Goal: Use online tool/utility: Use online tool/utility

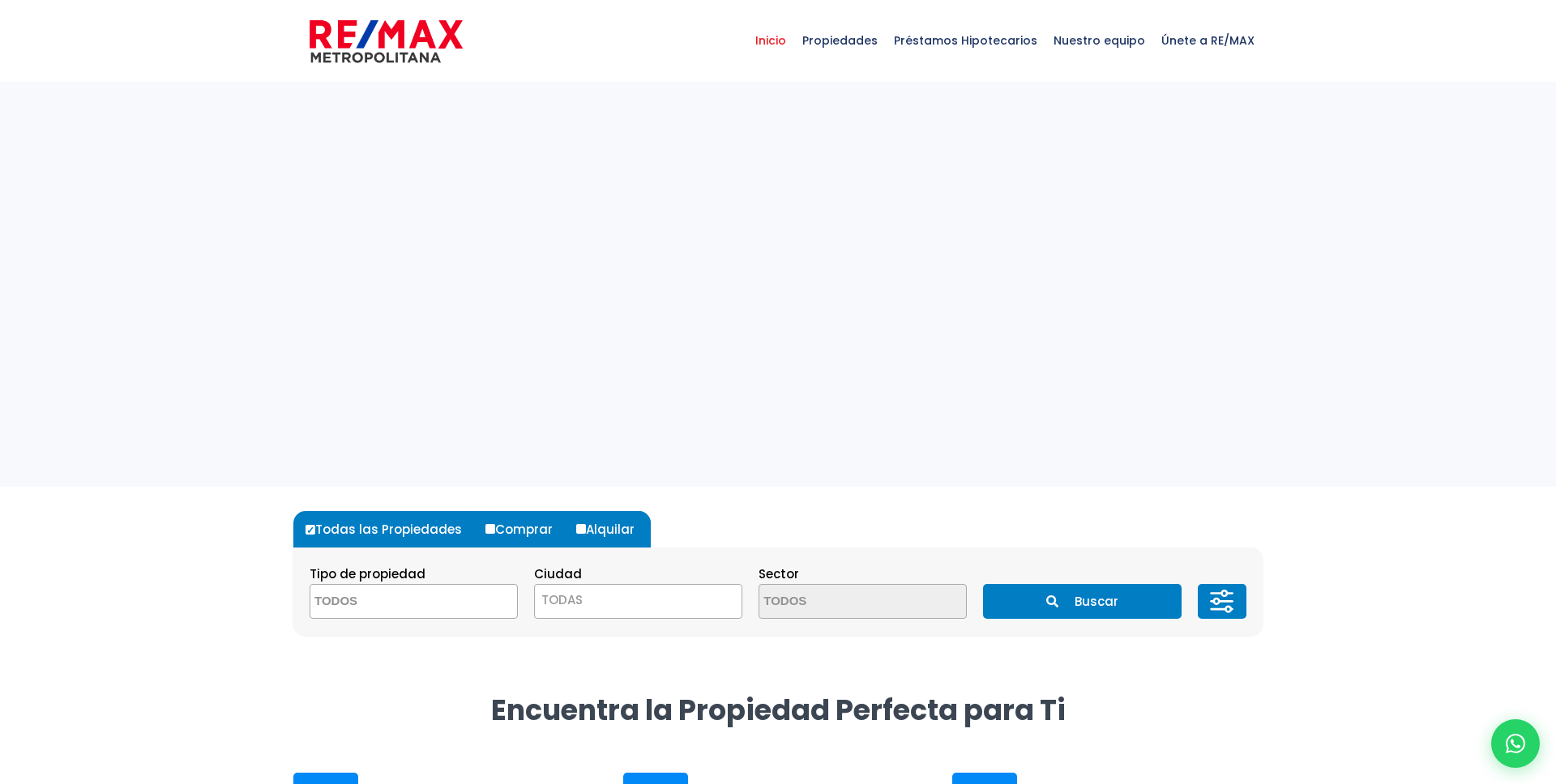
select select
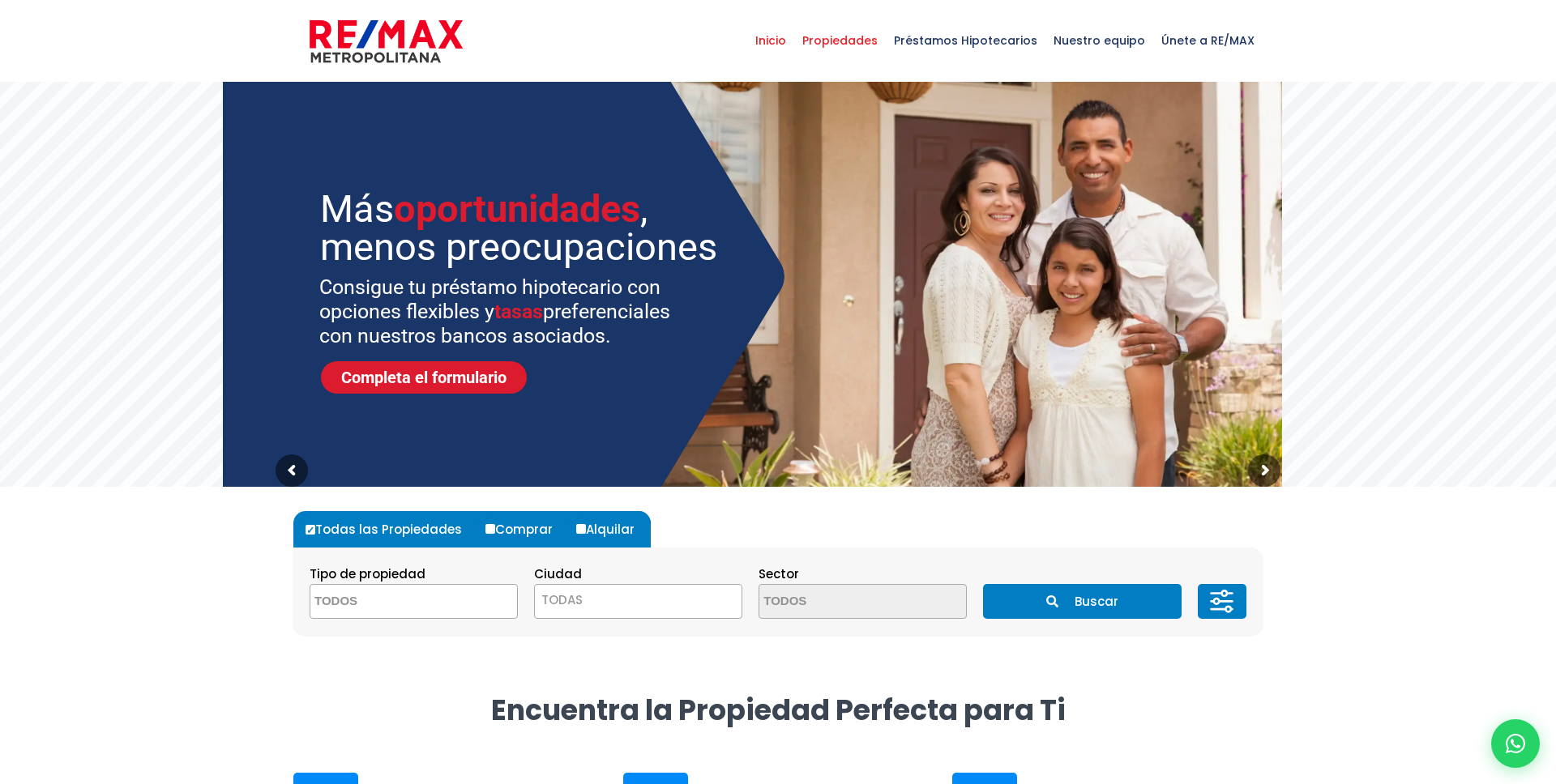
click at [846, 36] on span "Propiedades" at bounding box center [840, 40] width 91 height 48
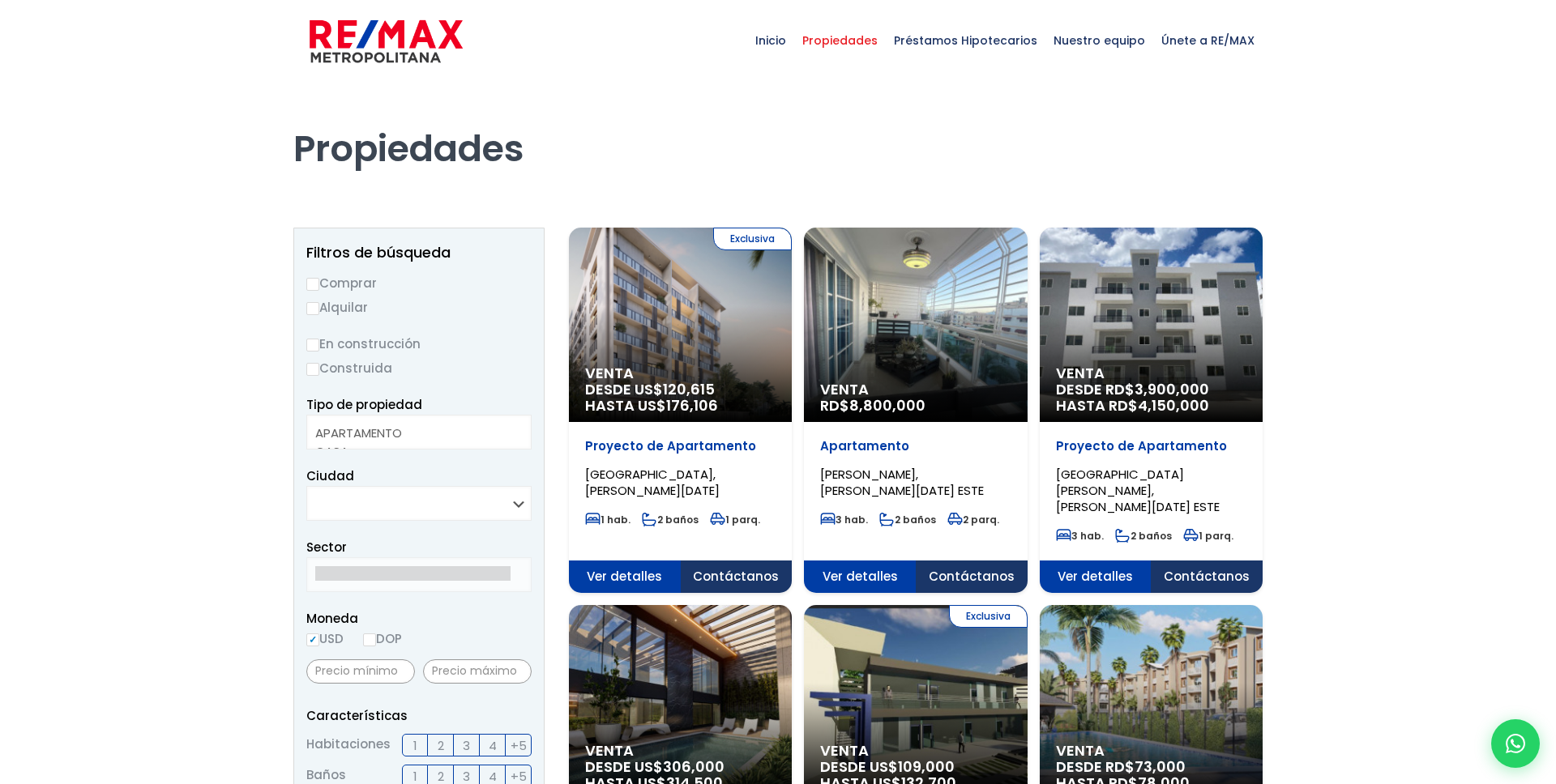
select select
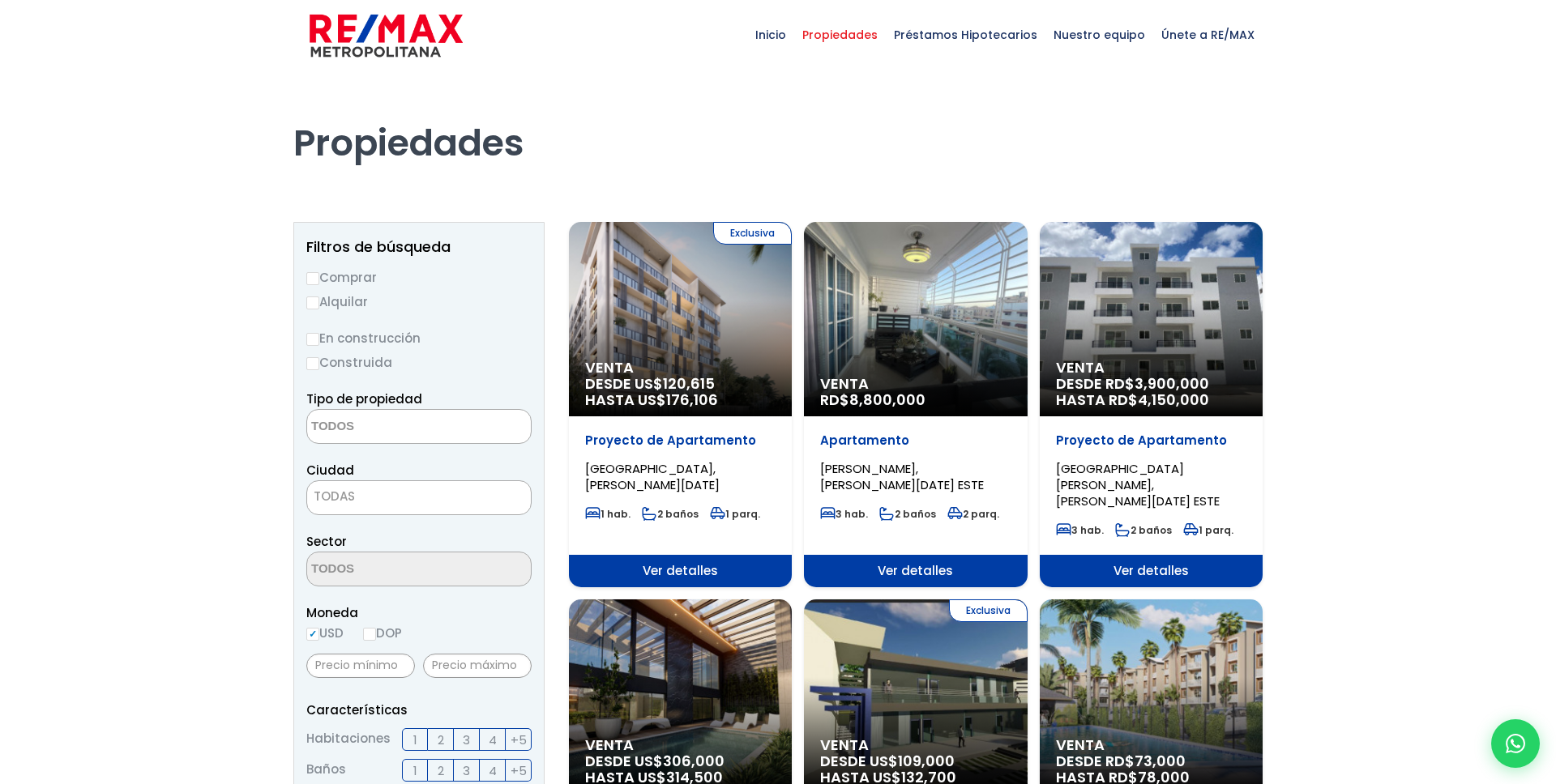
scroll to position [5, 0]
click at [742, 329] on div "Exclusiva Venta DESDE US$ 120,615 HASTA US$ 176,106" at bounding box center [680, 319] width 223 height 195
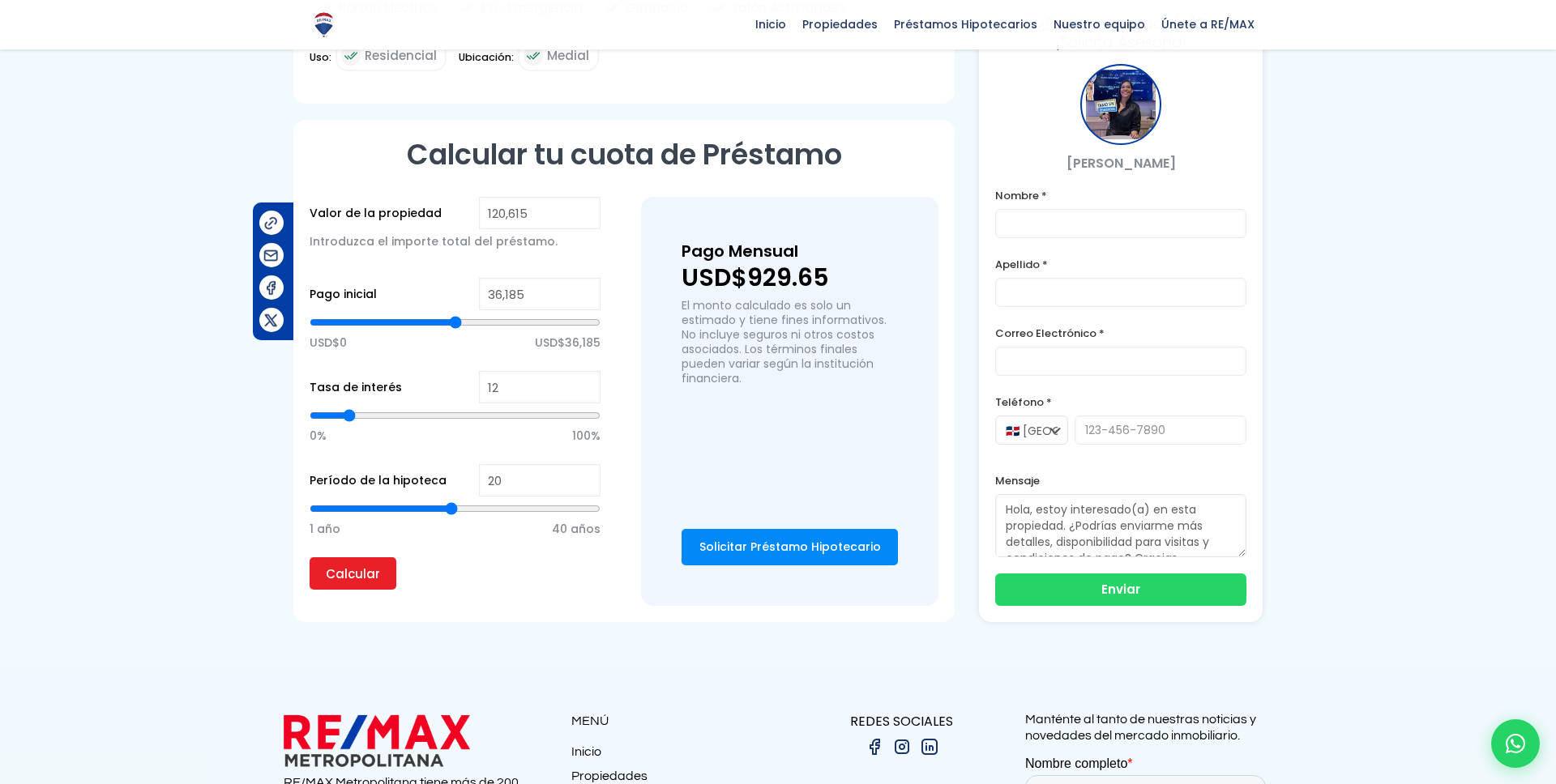
scroll to position [969, 0]
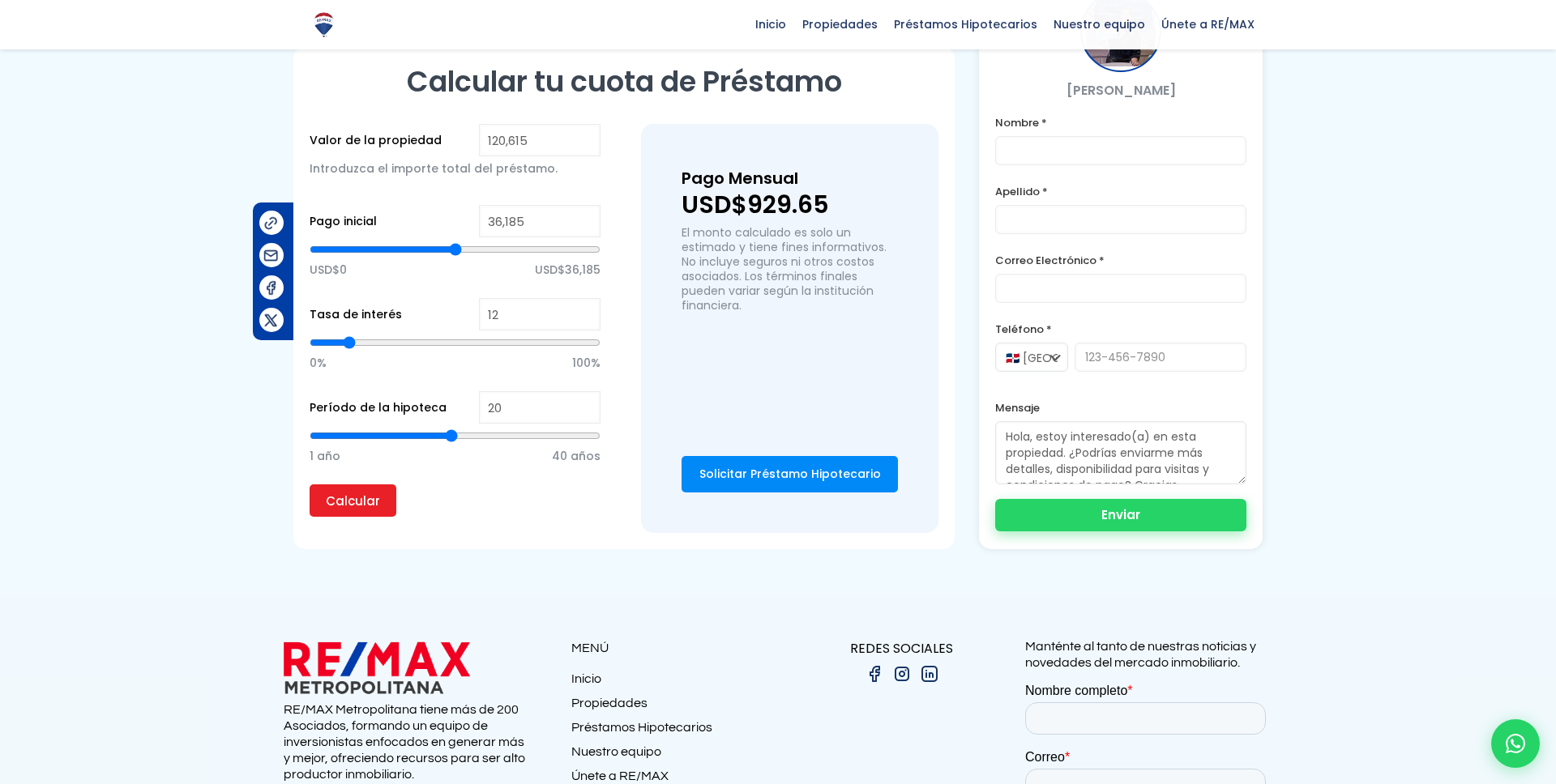
click at [1074, 513] on button "Enviar" at bounding box center [1121, 514] width 251 height 32
click at [555, 604] on div at bounding box center [778, 749] width 1556 height 303
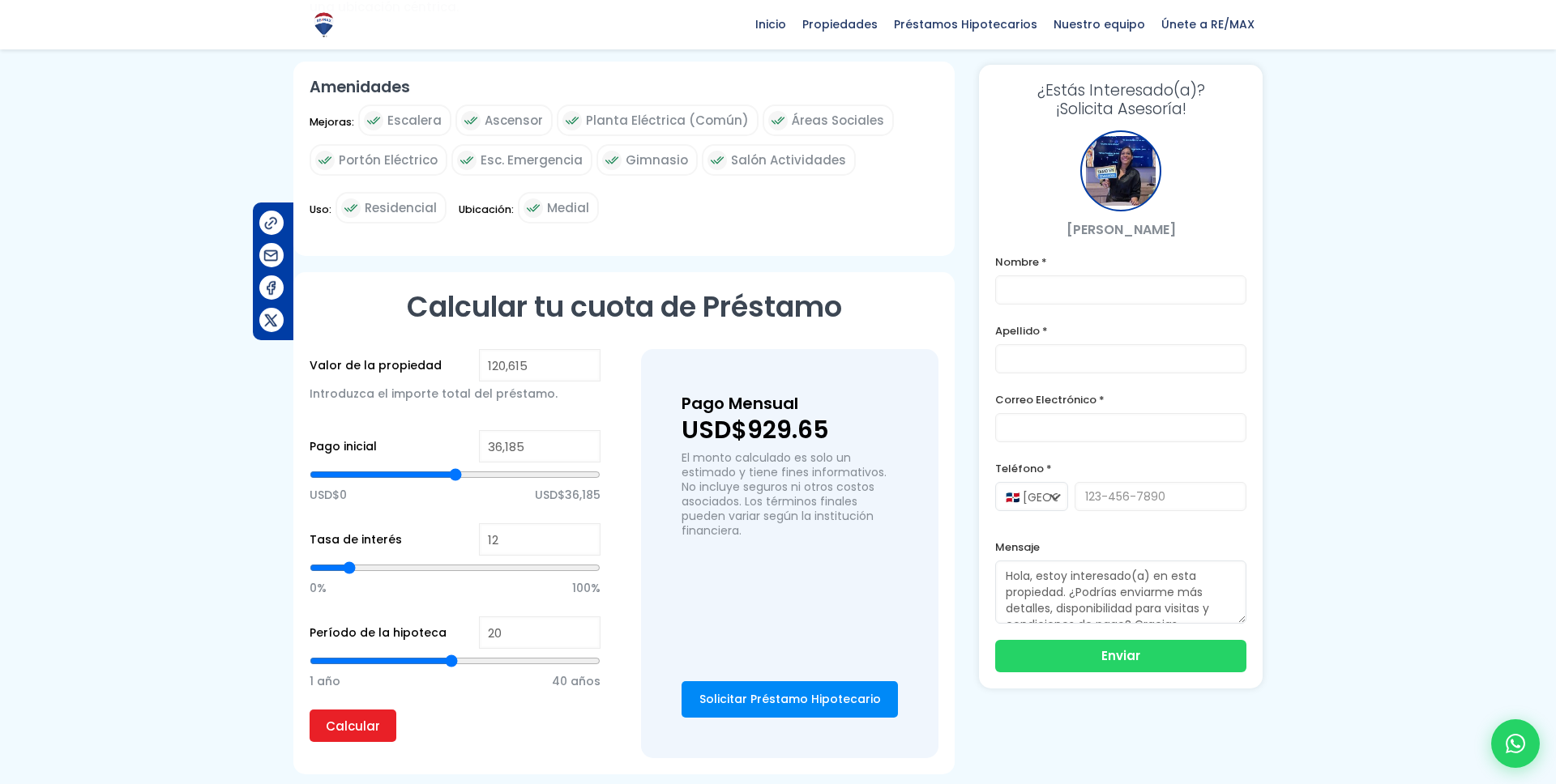
scroll to position [733, 0]
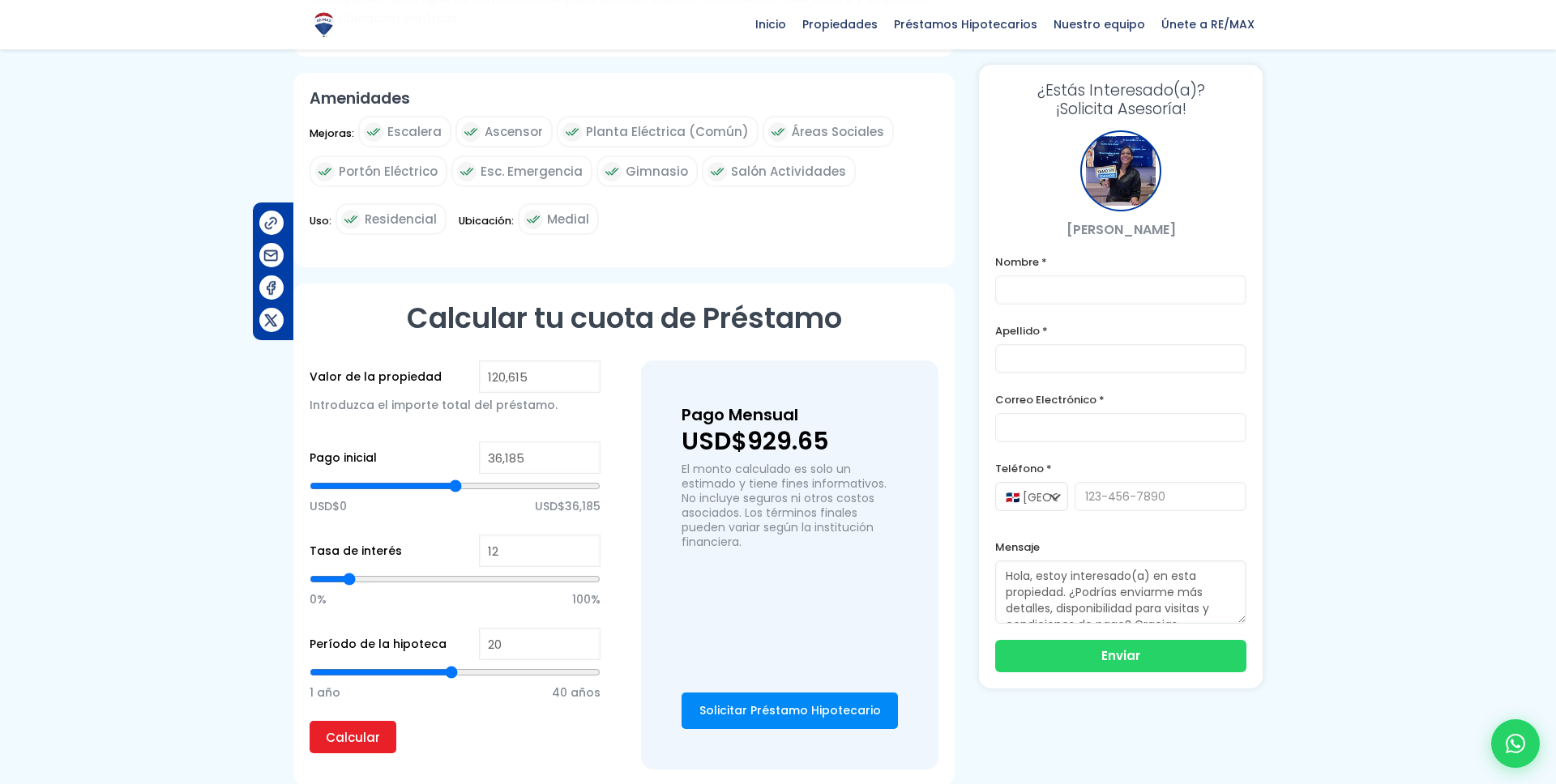
type input "63,873"
type input "63873"
type input "64,049"
type input "64049"
type input "64,235"
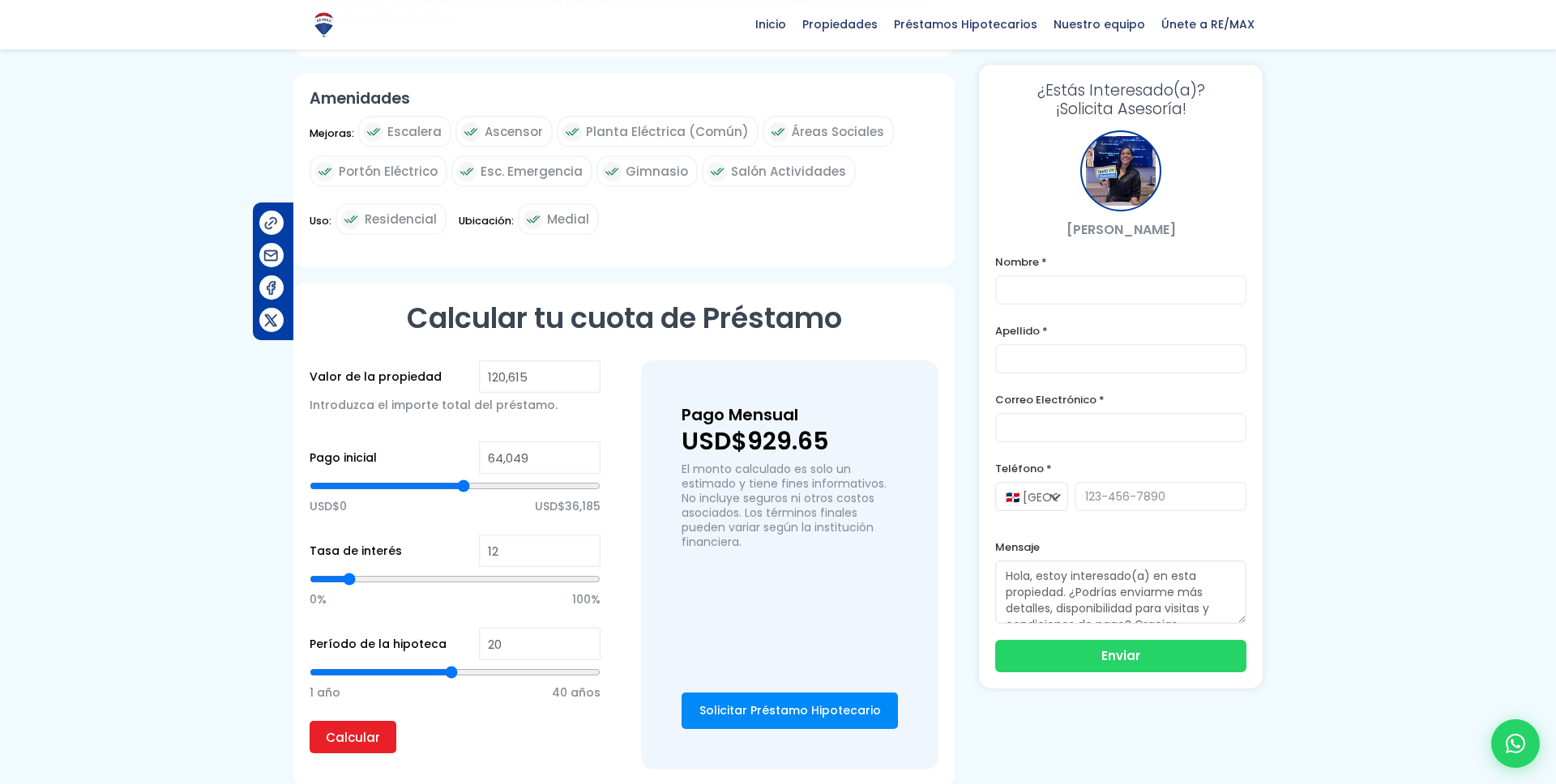
type input "64235"
type input "64,521"
type input "64521"
type input "64,828"
type input "64828"
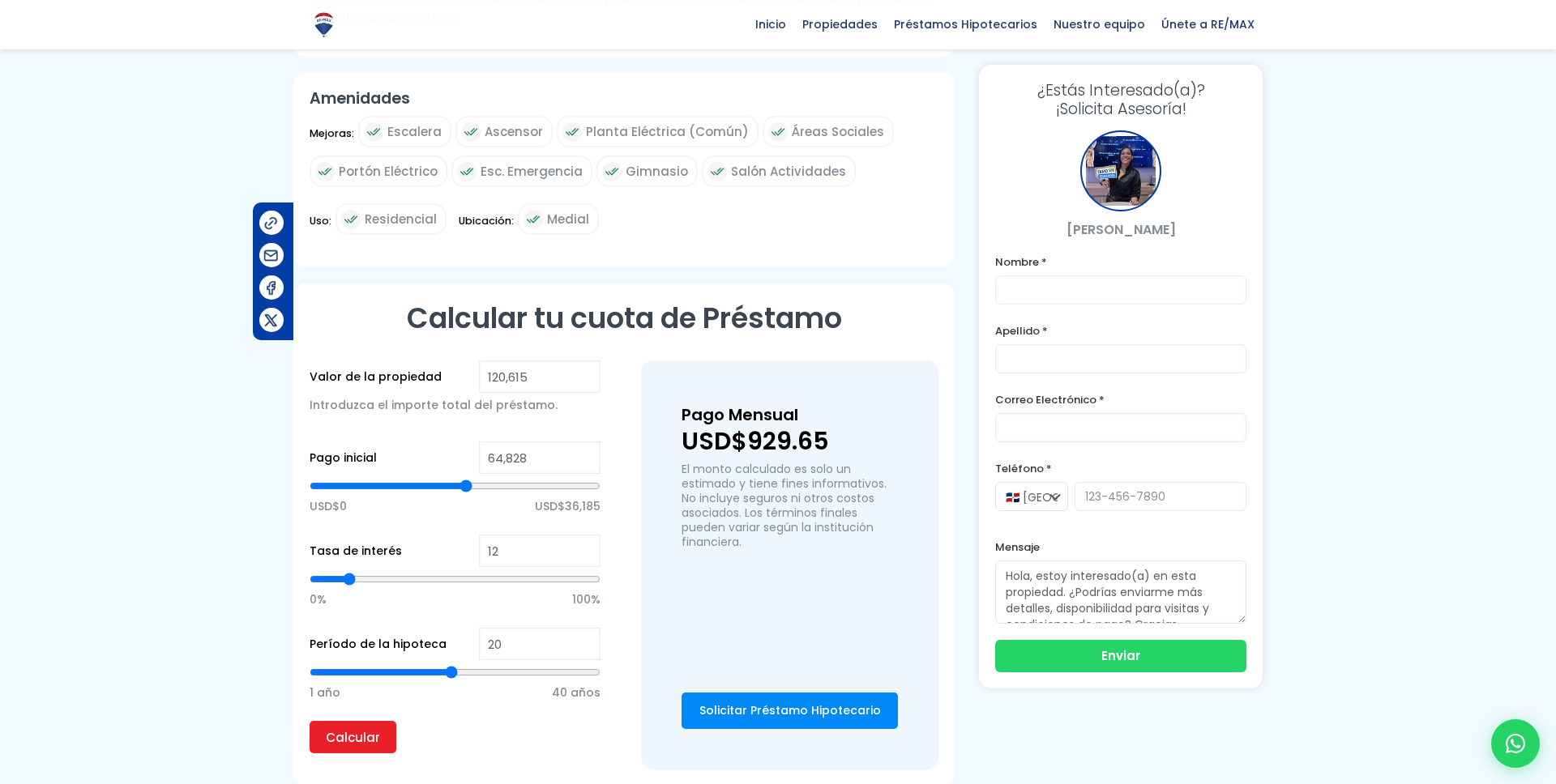
type input "65,273"
type input "65273"
type input "65,762"
type input "65762"
type input "66,514"
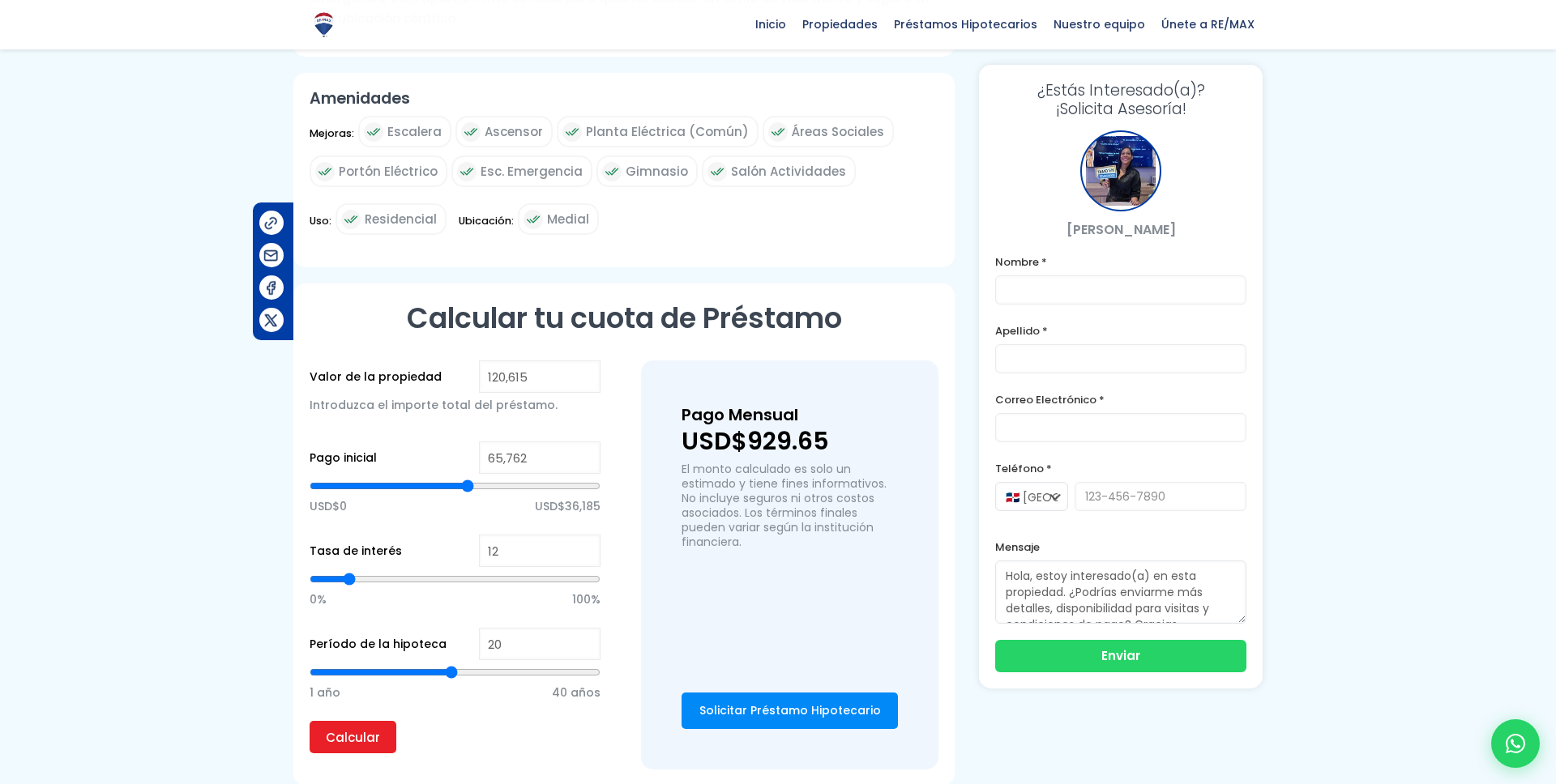
type input "66514"
type input "67,266"
type input "67266"
type input "68,413"
type input "68413"
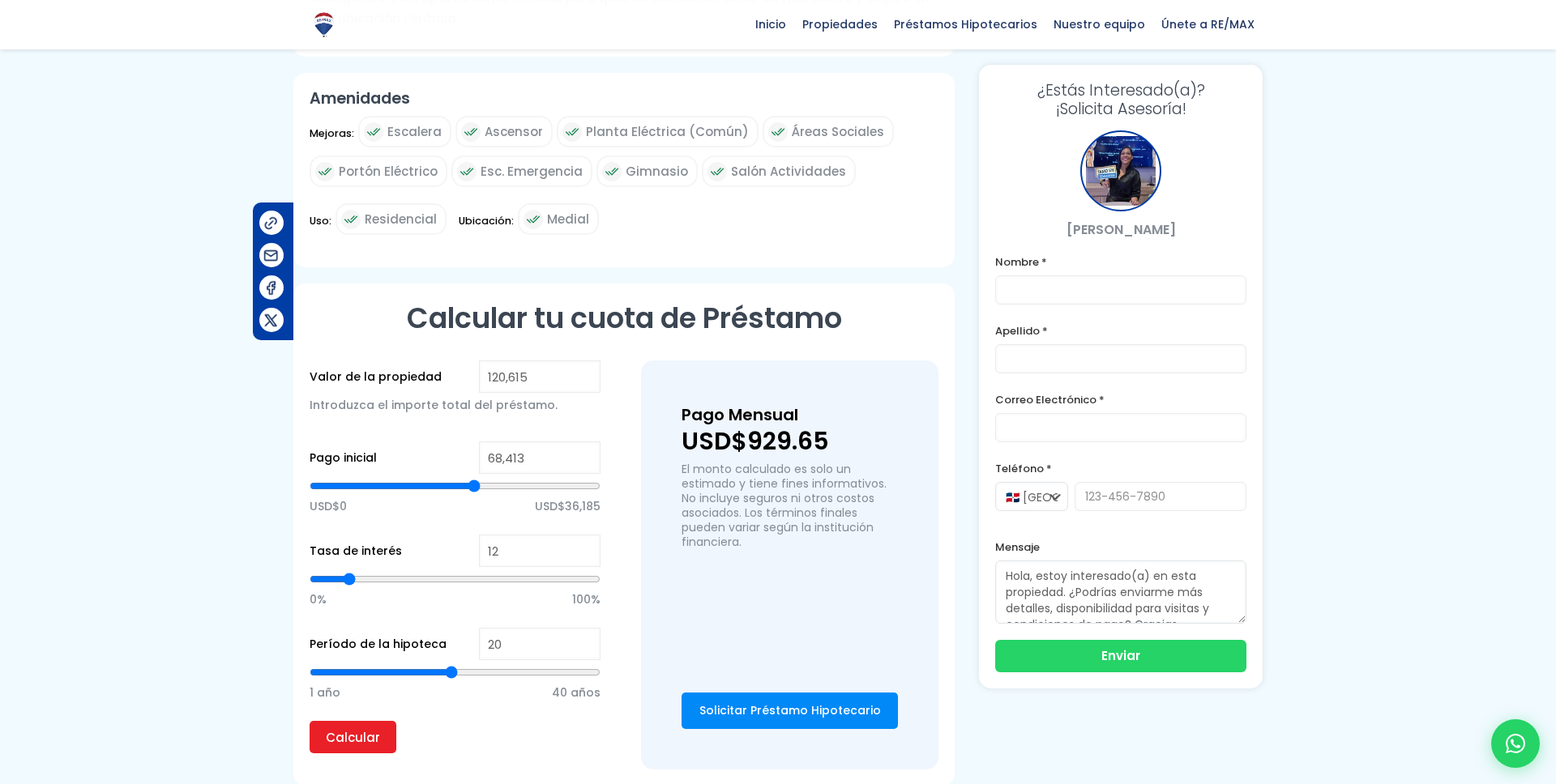
type input "69,588"
type input "69588"
type input "70,505"
type input "70505"
type input "71,334"
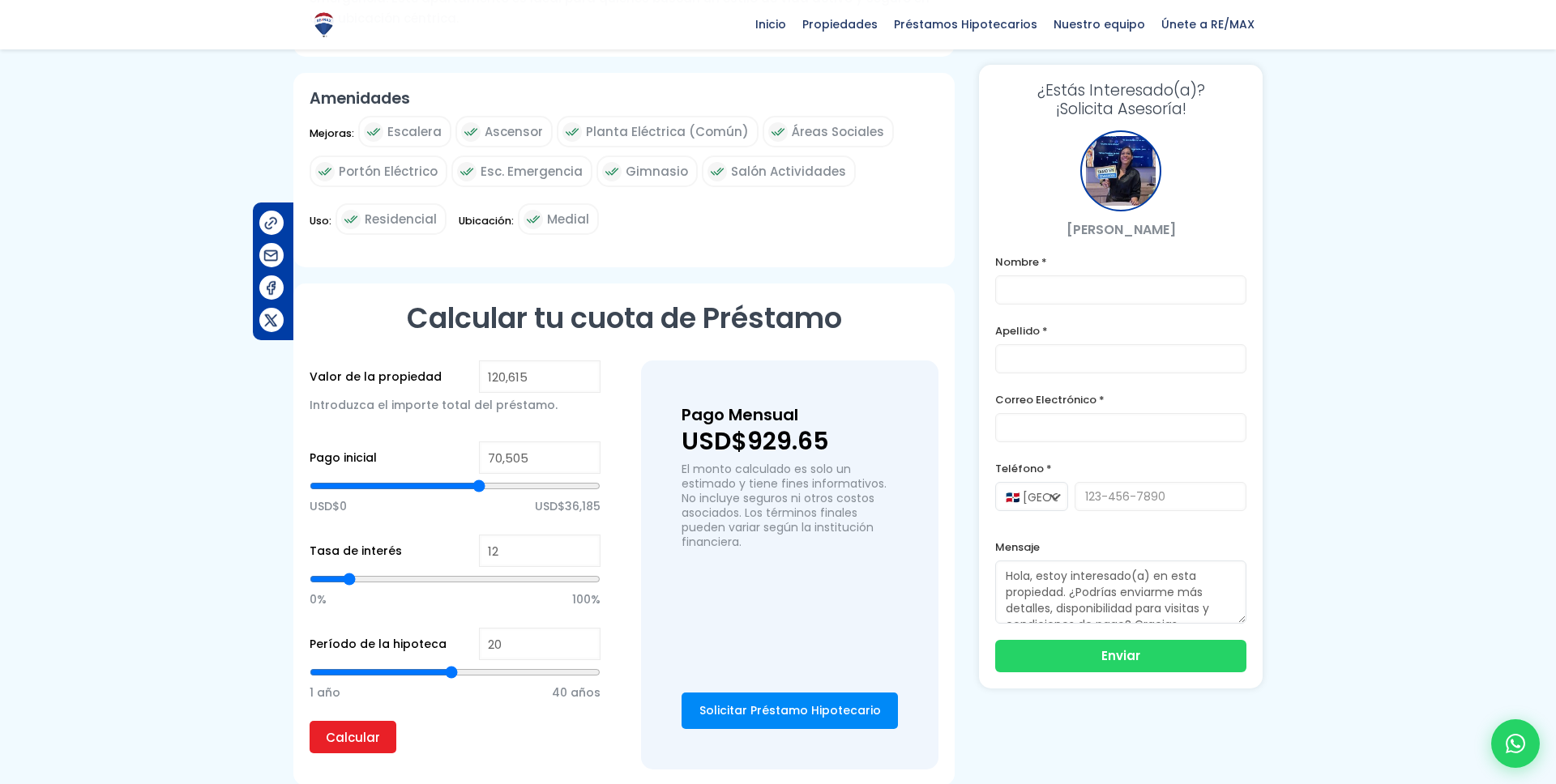
type input "71334"
type input "73,958"
type input "73958"
type input "75,248"
type input "75248"
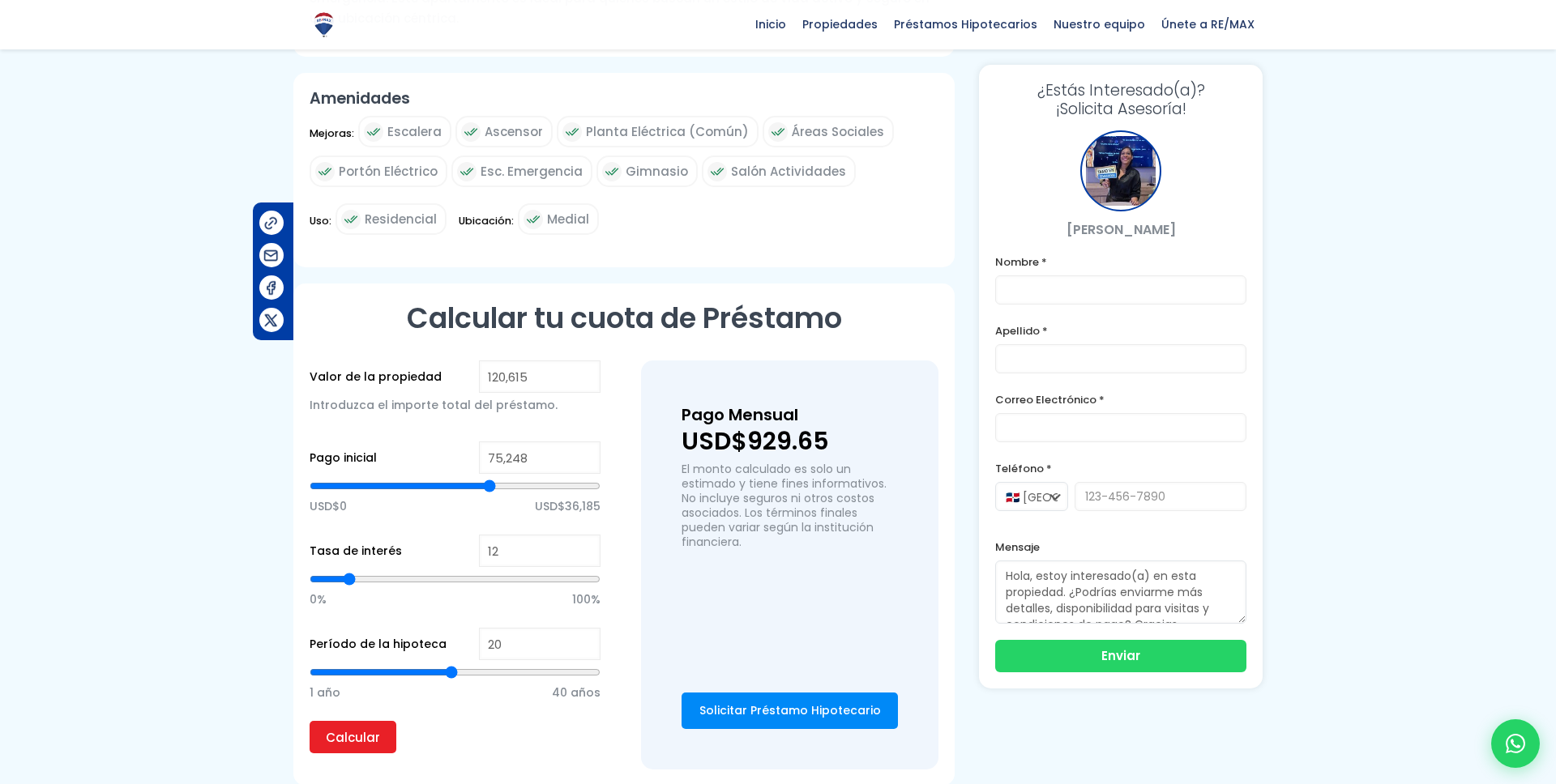
type input "76,390"
type input "76390"
type input "77,306"
type input "77306"
type input "77,718"
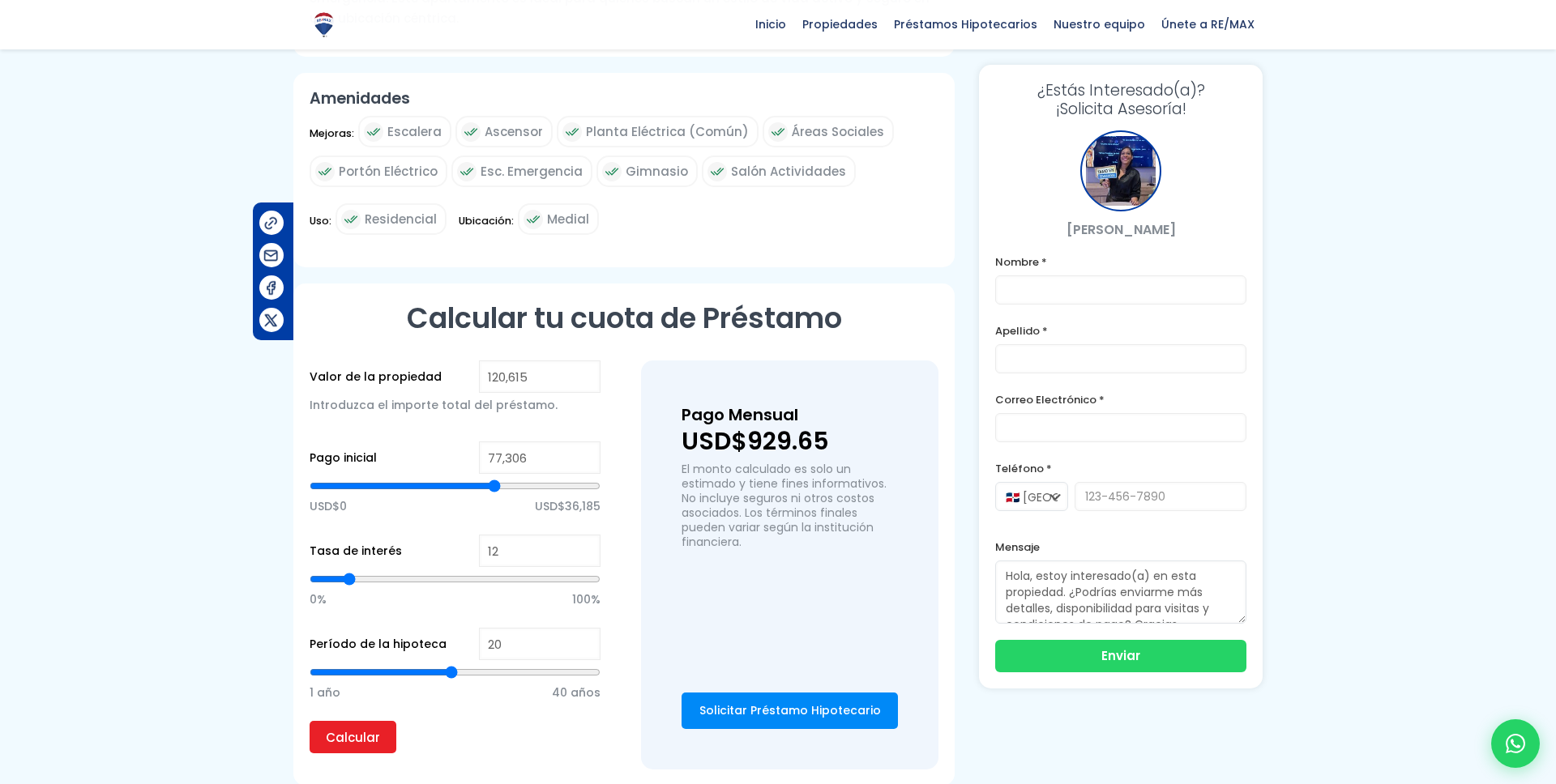
type input "77718"
type input "78,223"
type input "78223"
type input "78,350"
drag, startPoint x: 463, startPoint y: 479, endPoint x: 496, endPoint y: 480, distance: 33.0
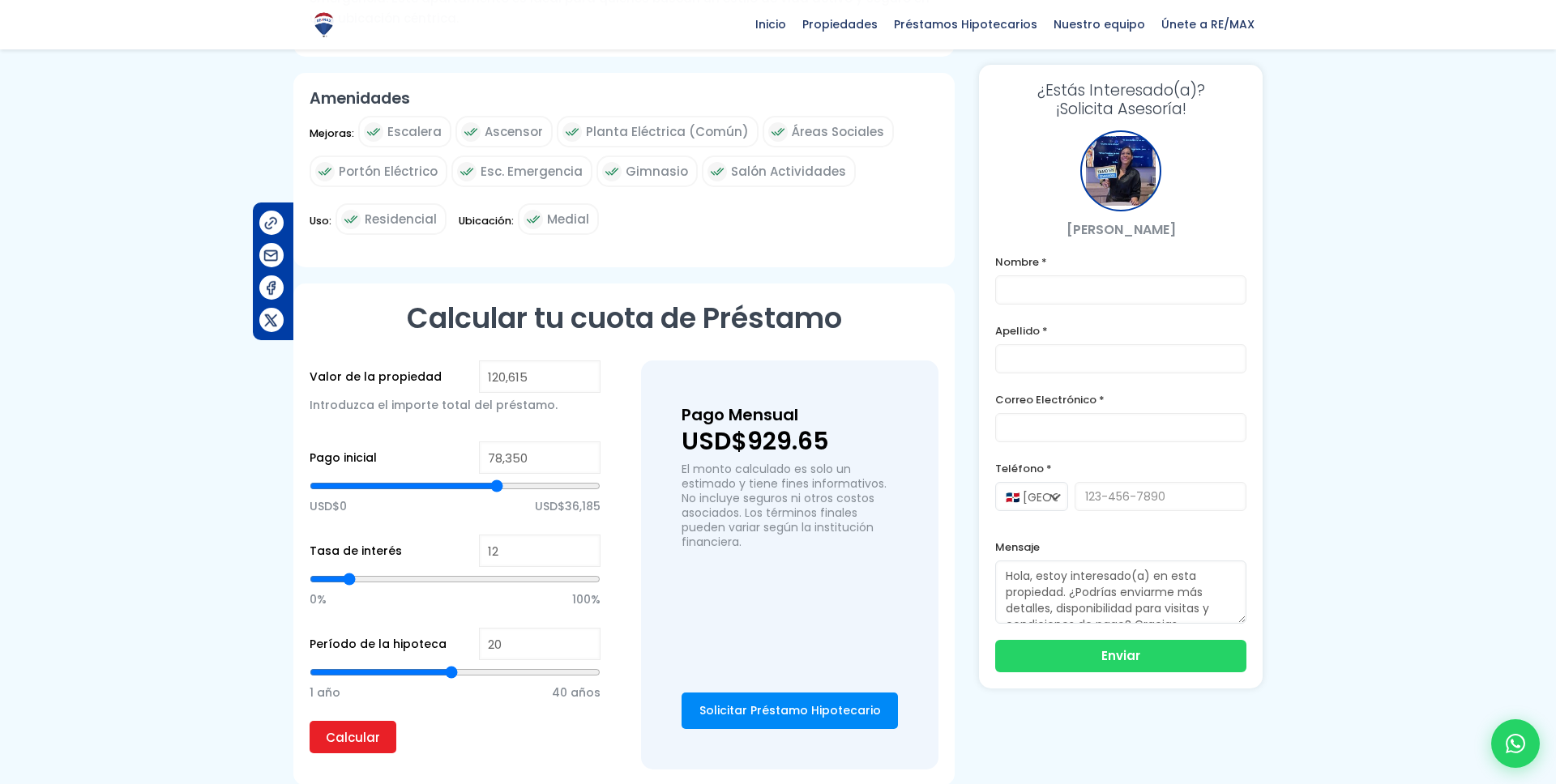
type input "78350"
click at [496, 480] on input "range" at bounding box center [455, 486] width 291 height 16
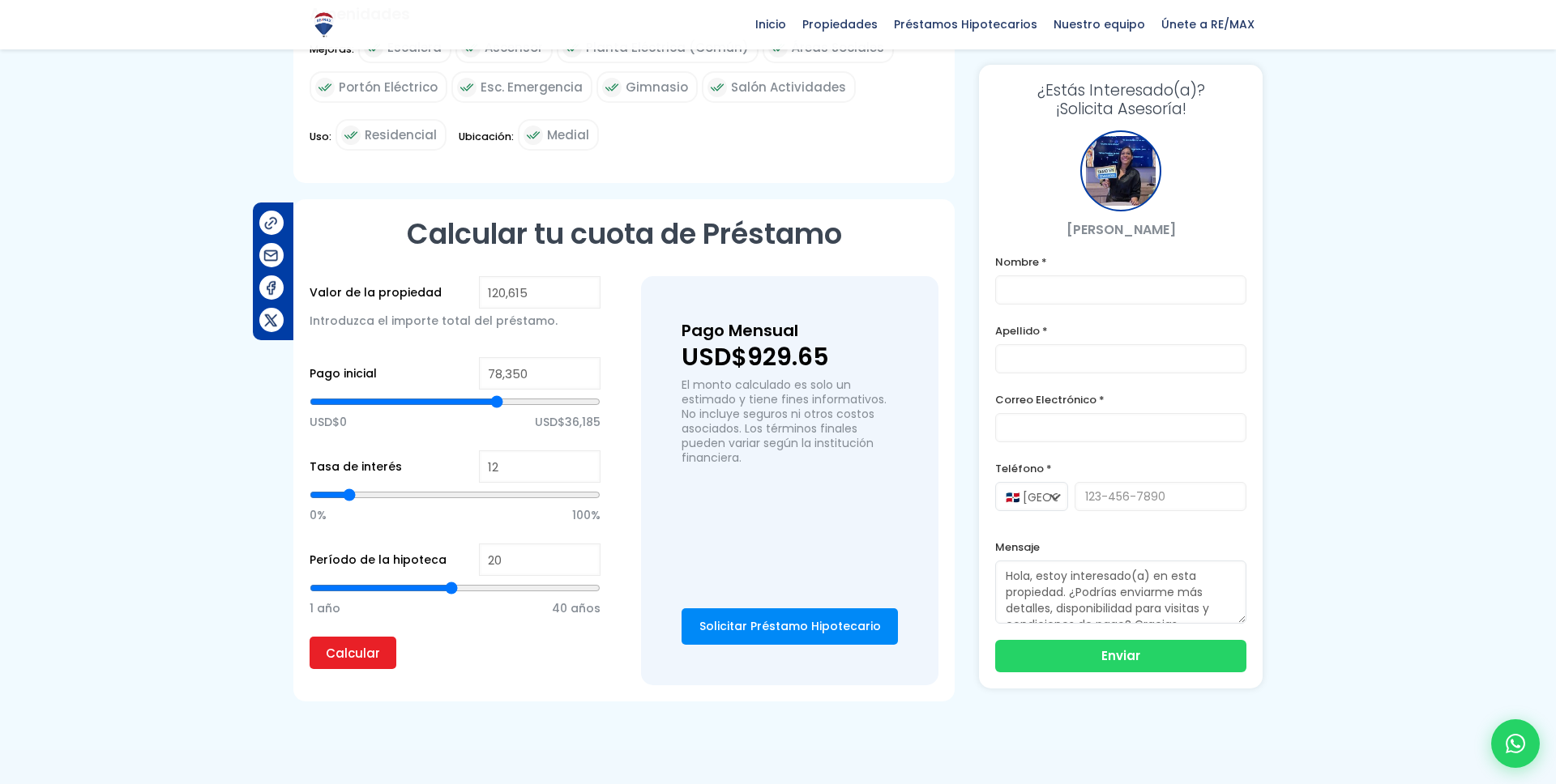
scroll to position [844, 0]
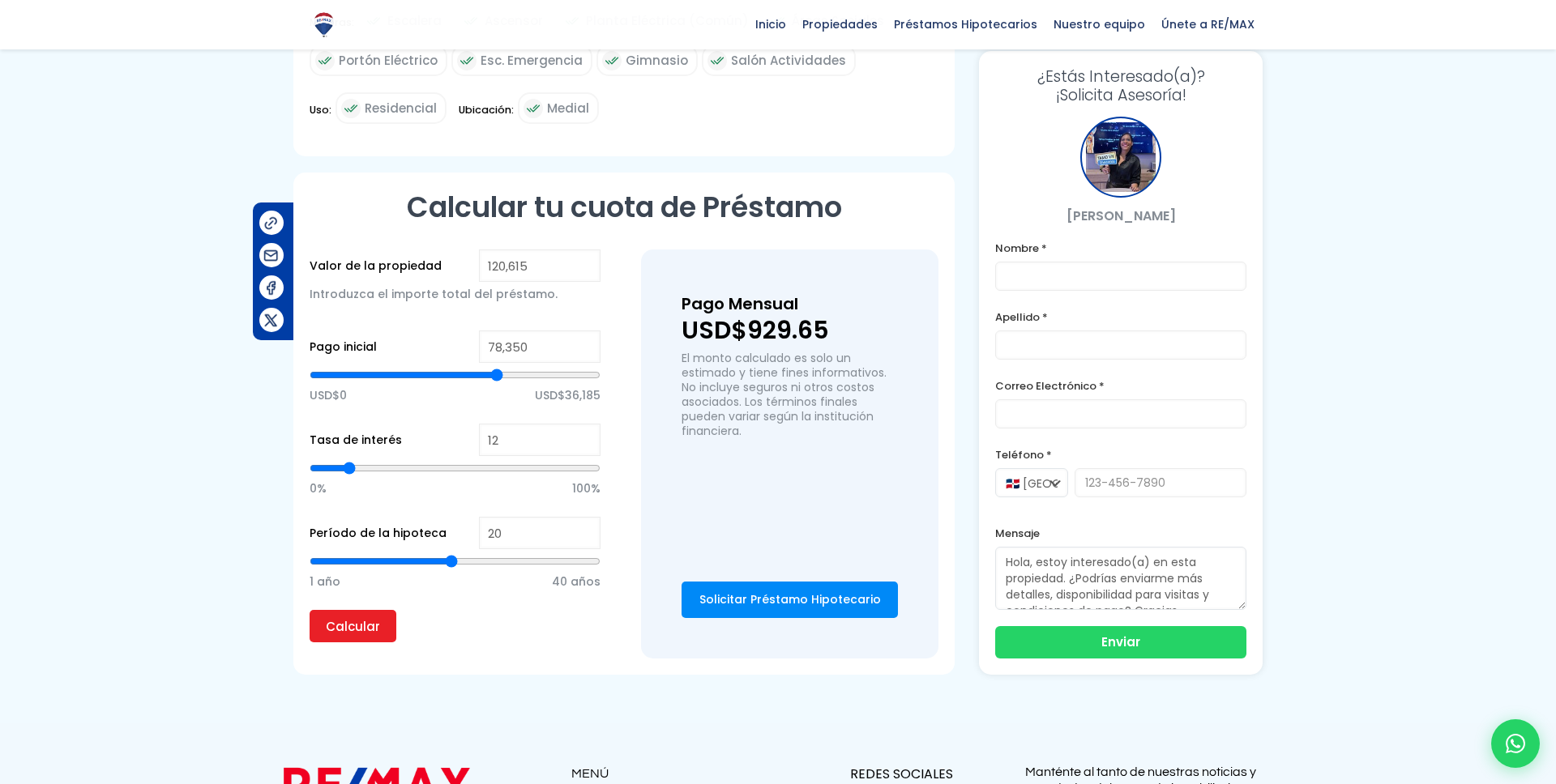
type input "17"
type input "18"
type input "19"
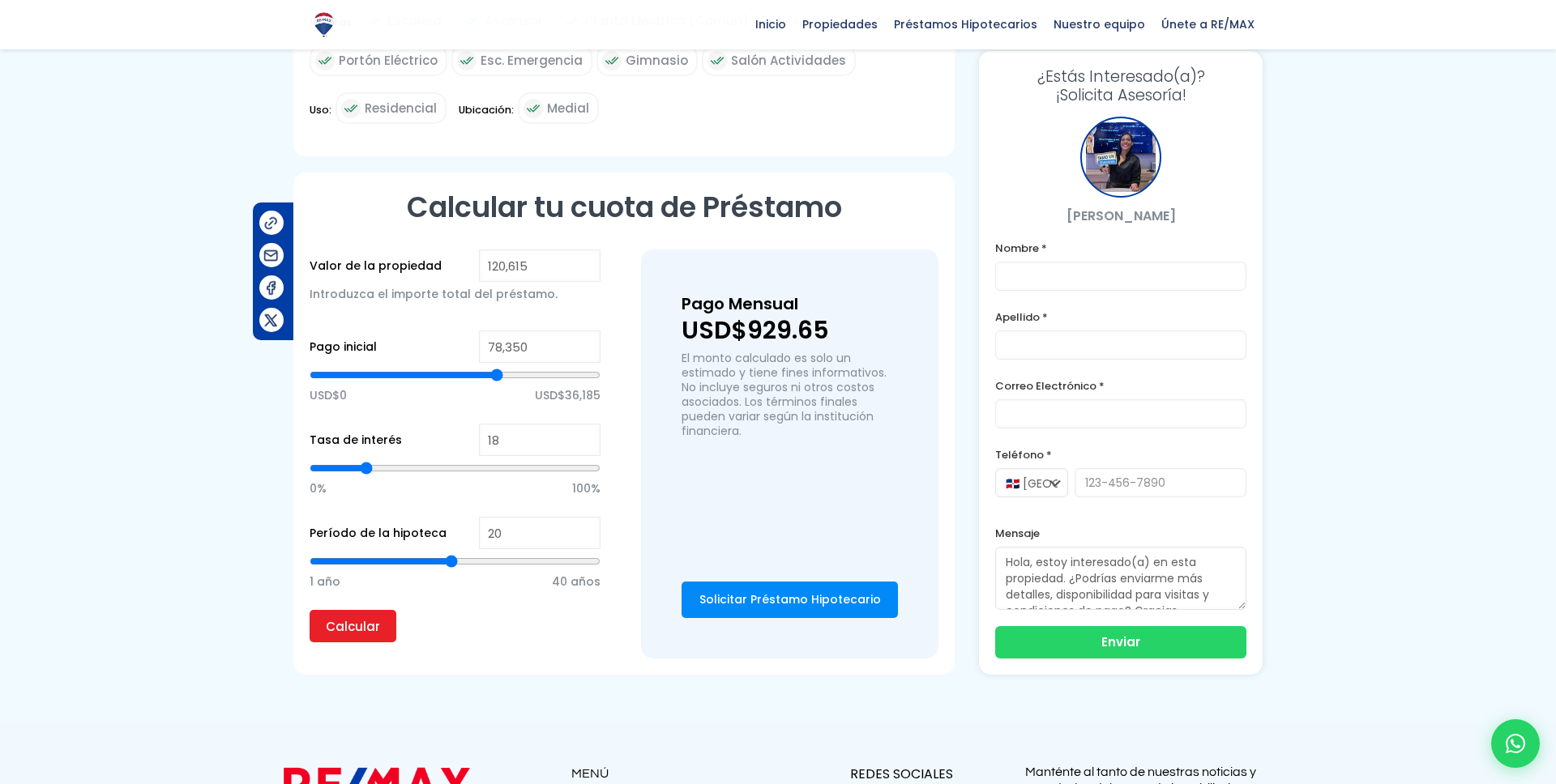
type input "19"
type input "20"
type input "22"
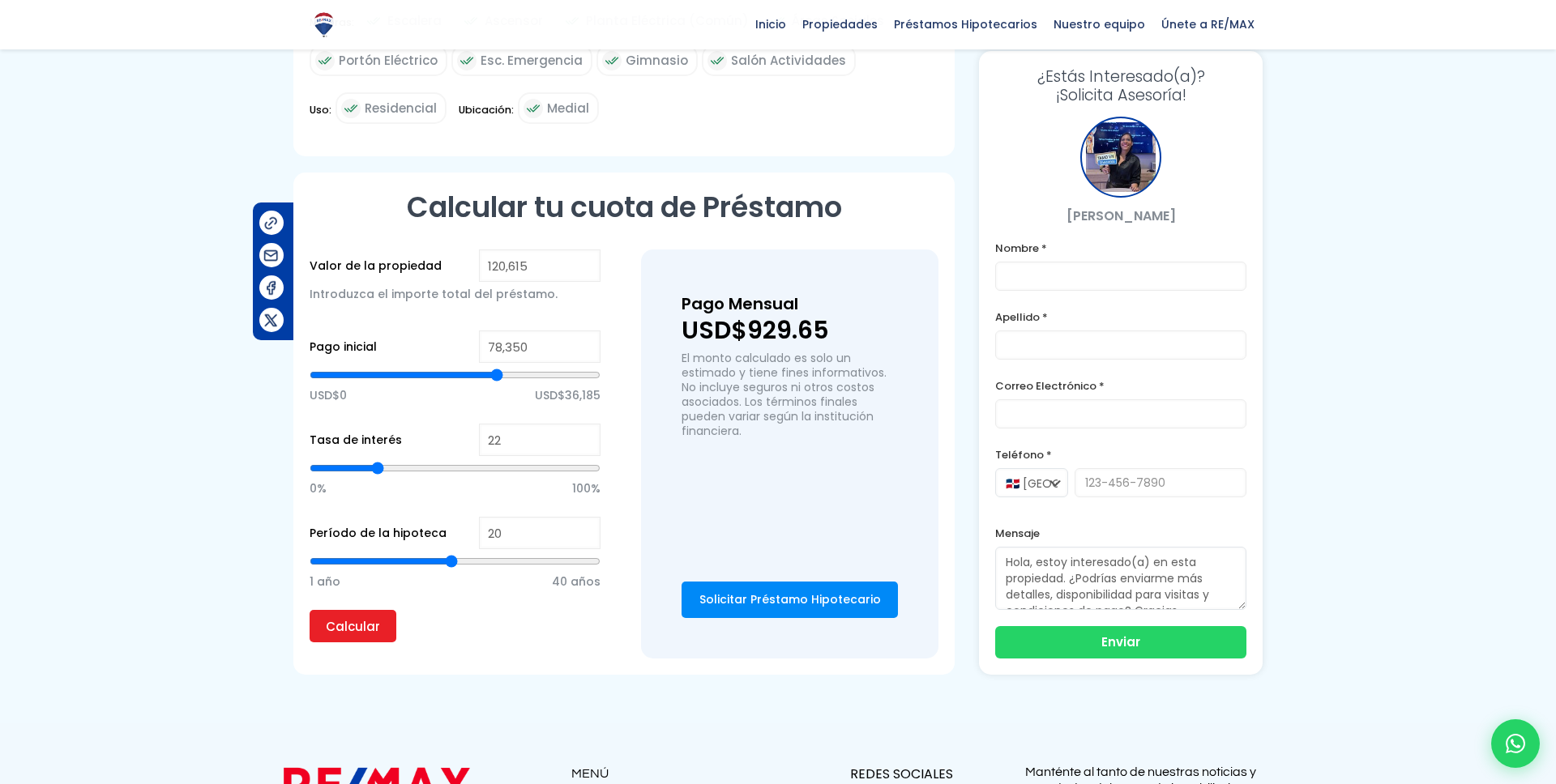
type input "23"
type input "25"
type input "31"
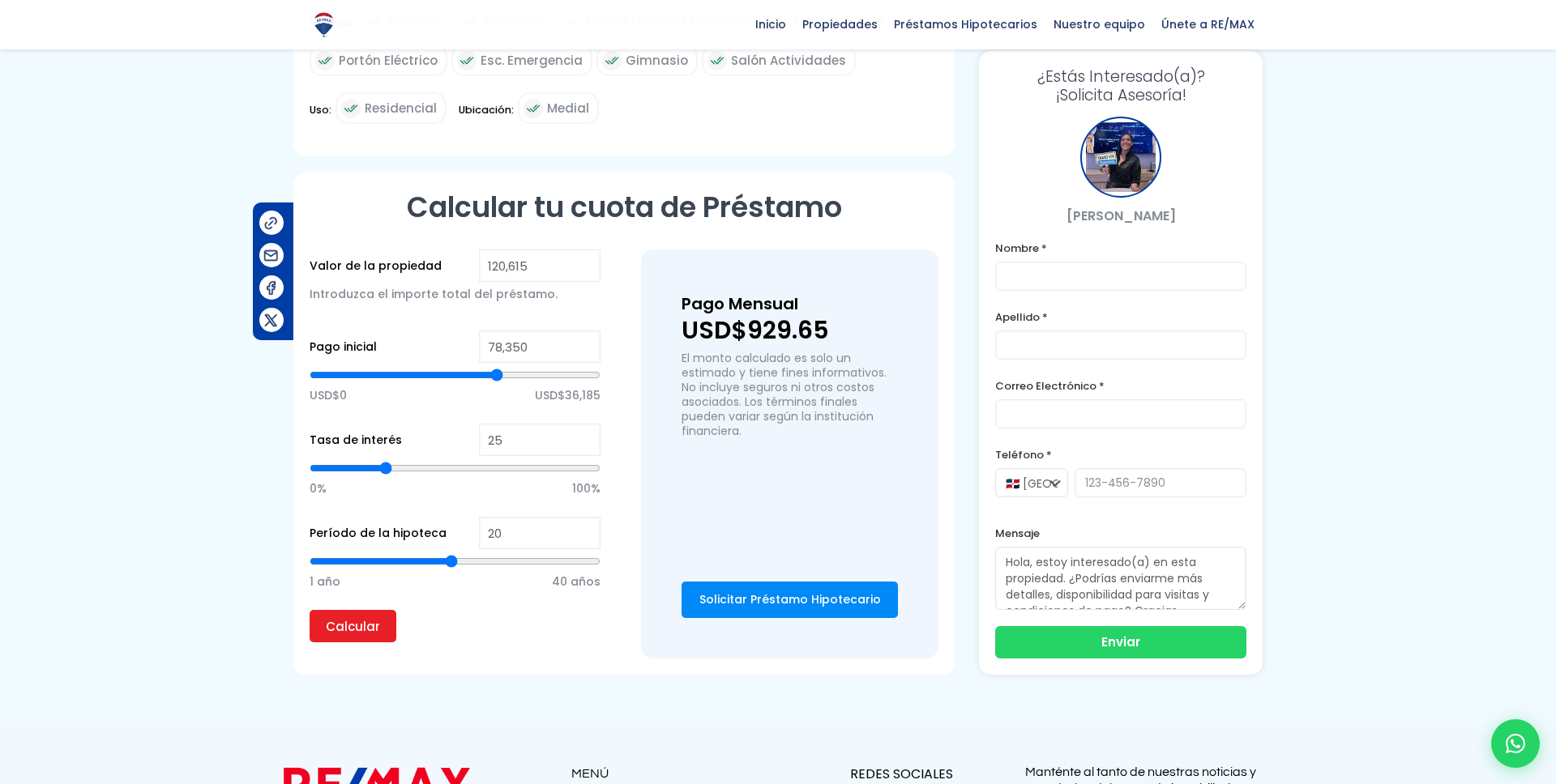
type input "31"
type input "33"
type input "36"
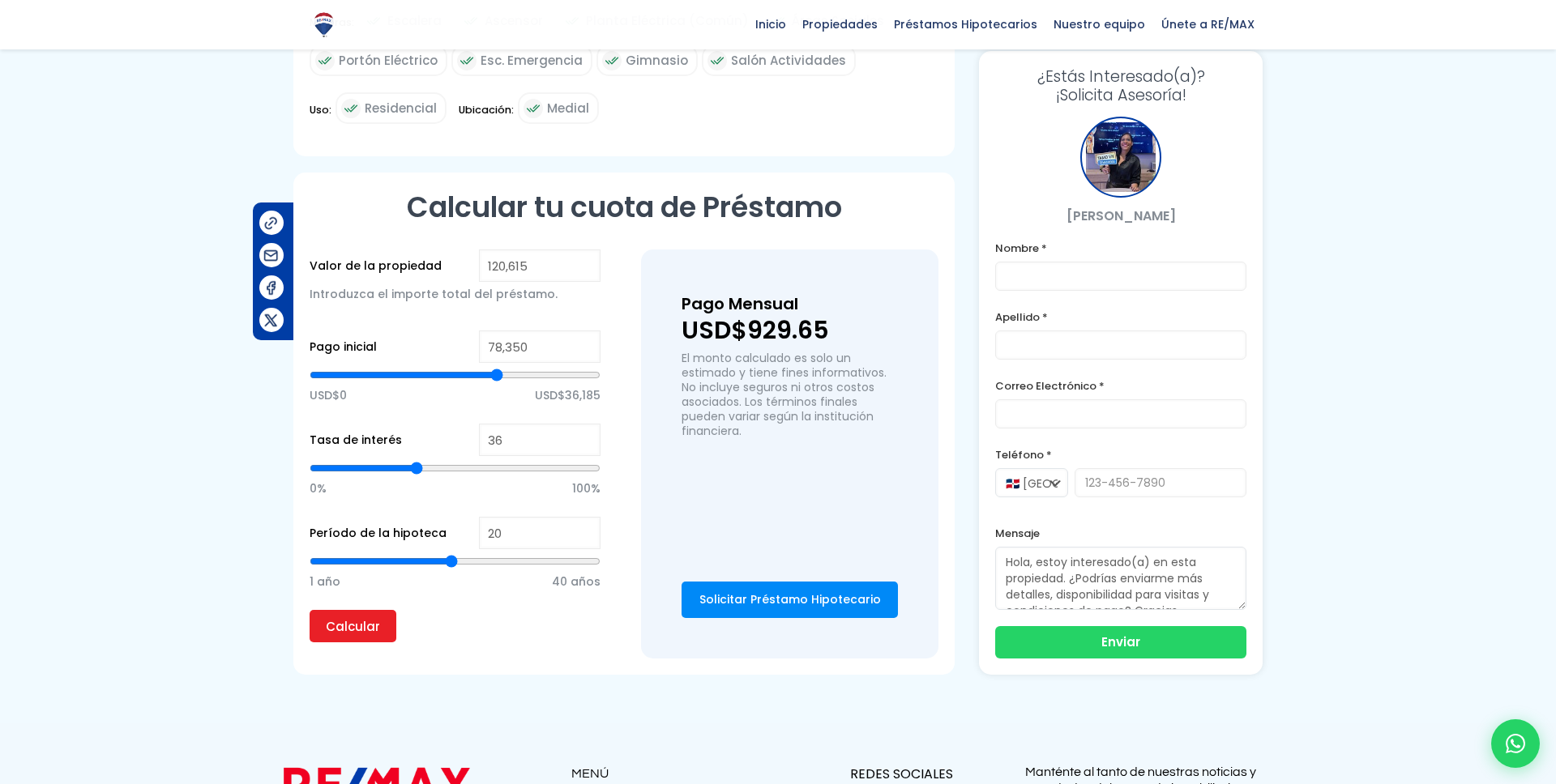
type input "38"
type input "39"
type input "40"
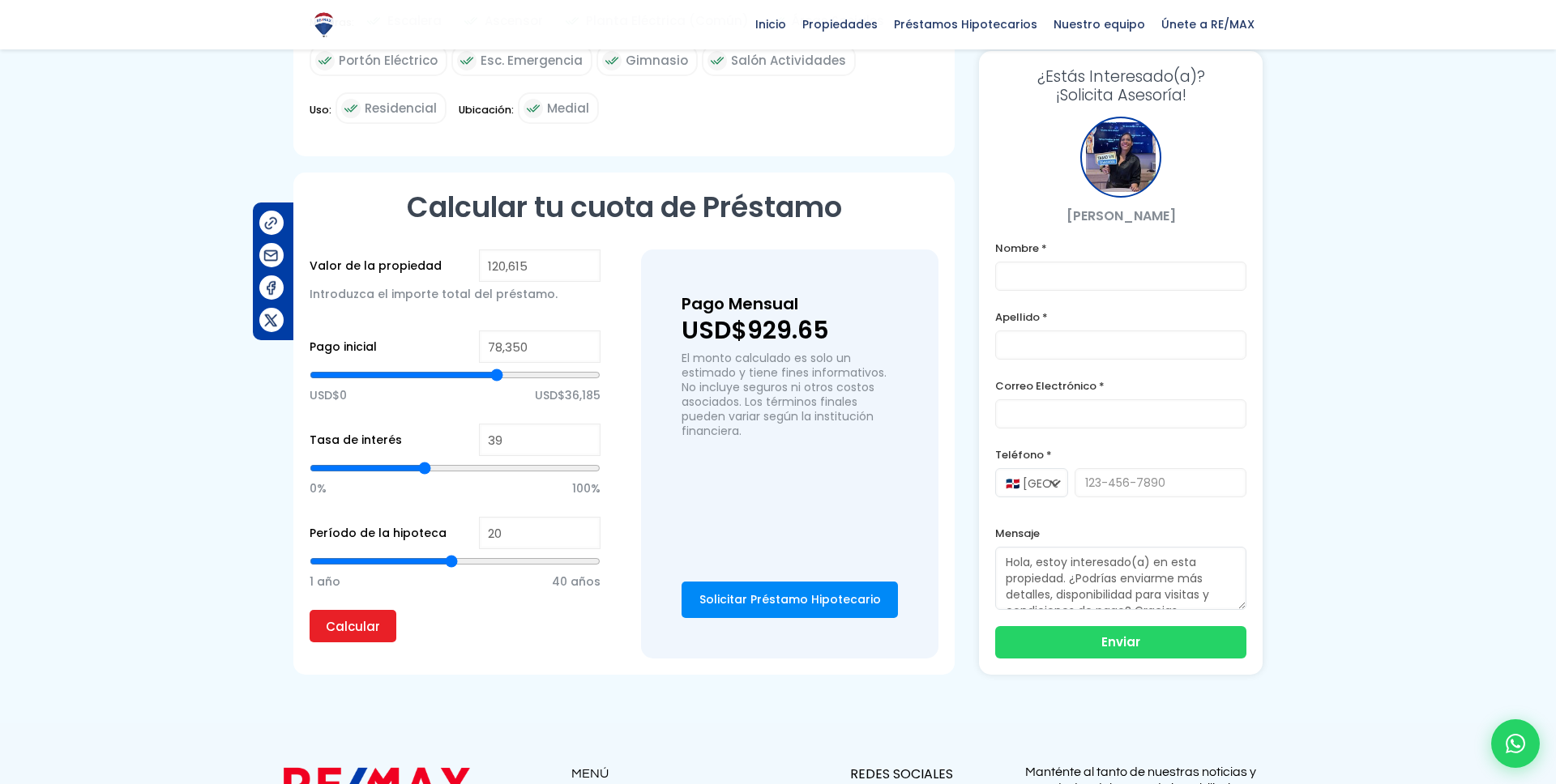
type input "40"
type input "41"
type input "42"
drag, startPoint x: 381, startPoint y: 466, endPoint x: 432, endPoint y: 467, distance: 51.0
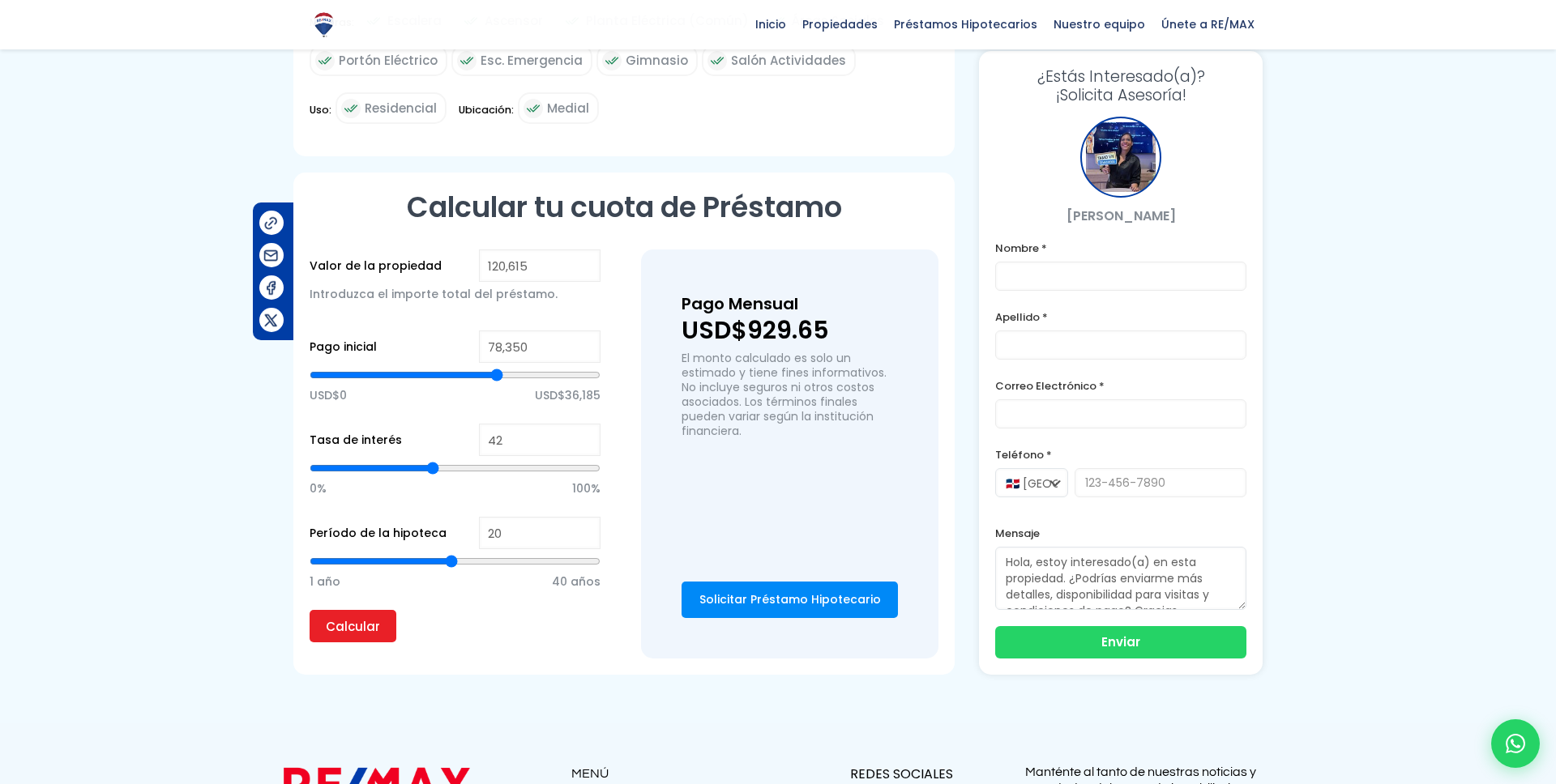
type input "42"
click at [432, 467] on input "range" at bounding box center [455, 469] width 291 height 16
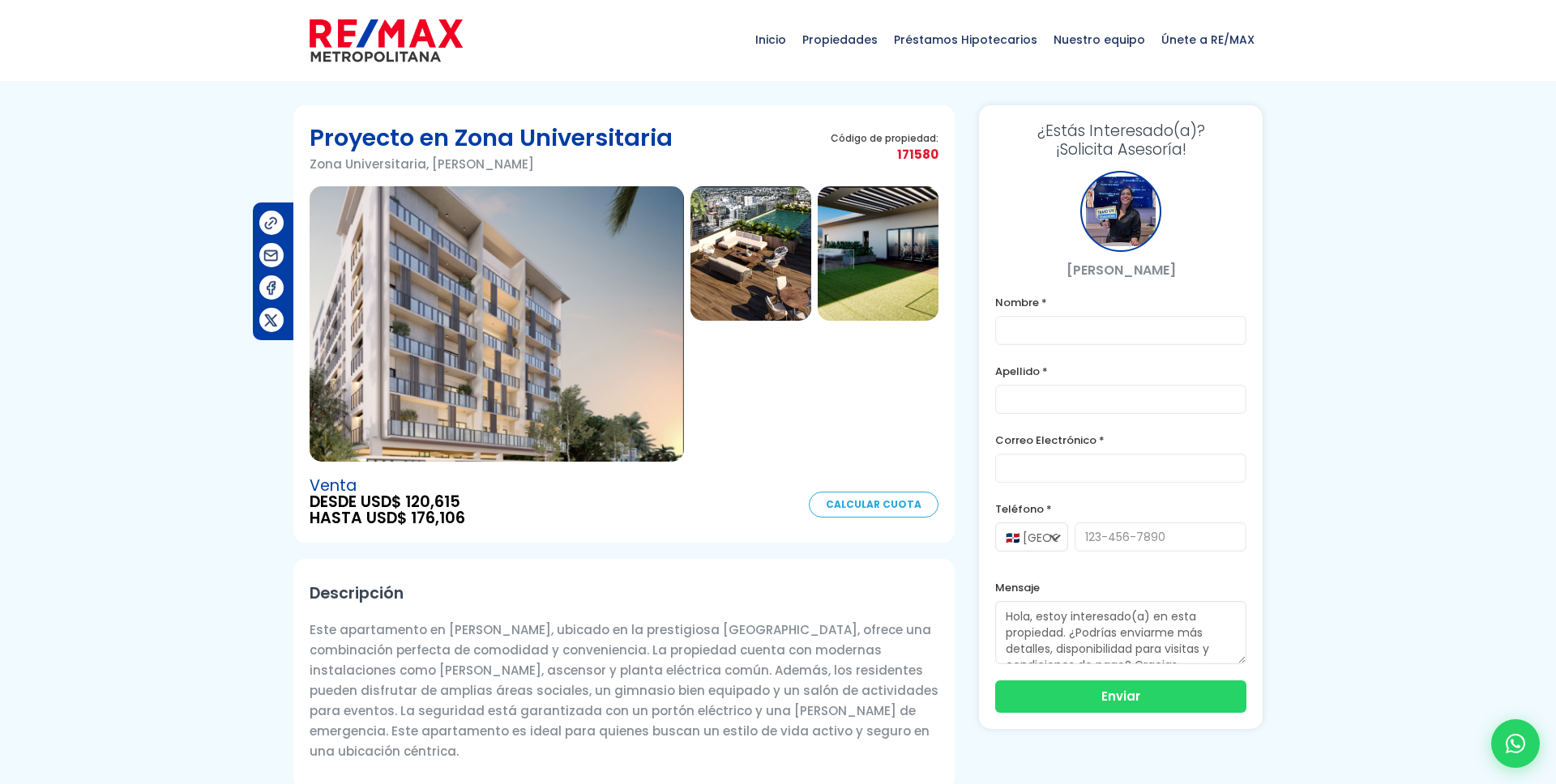
scroll to position [0, 0]
click at [343, 53] on img at bounding box center [387, 41] width 154 height 48
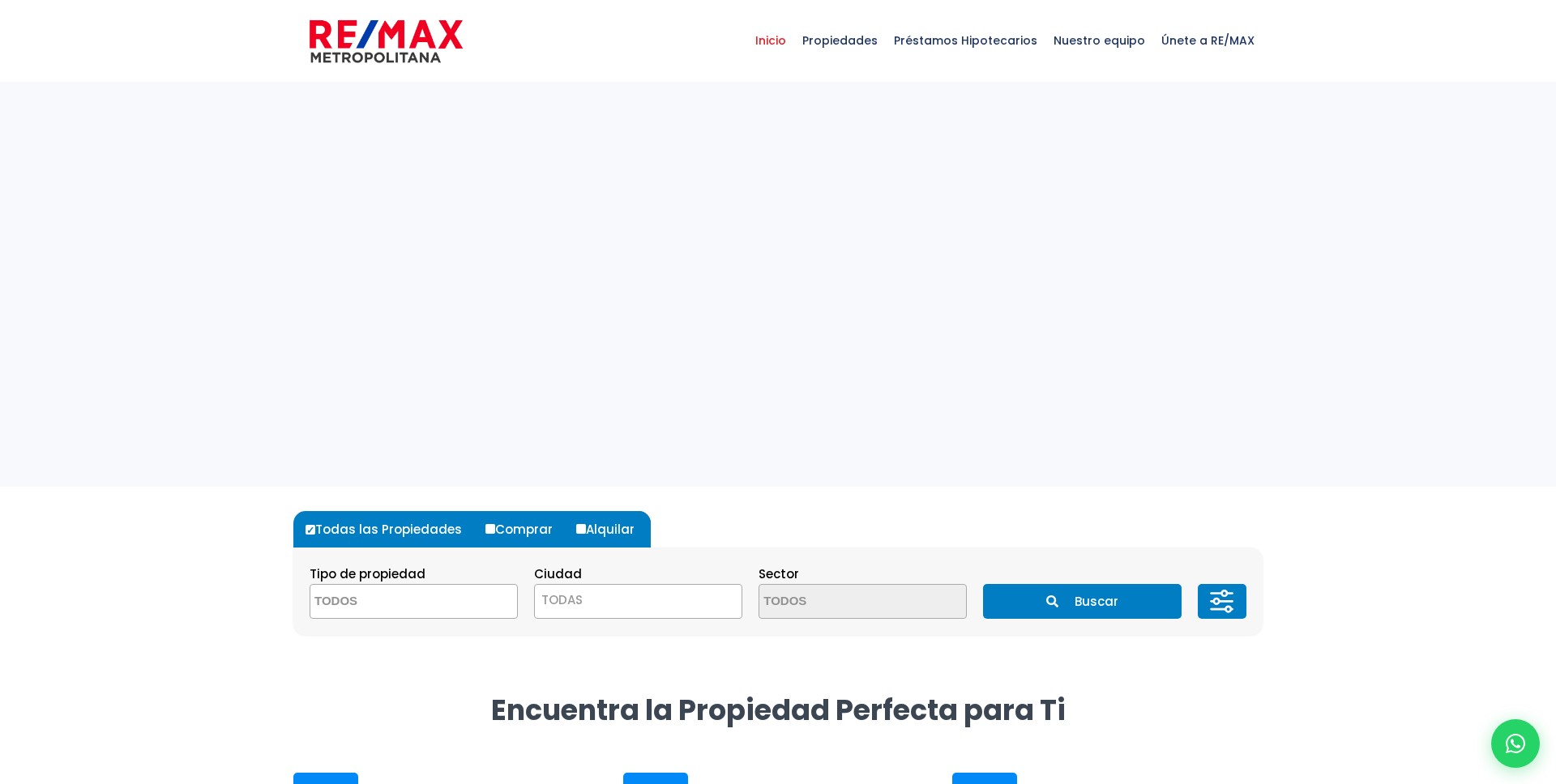
select select
